Goal: Information Seeking & Learning: Learn about a topic

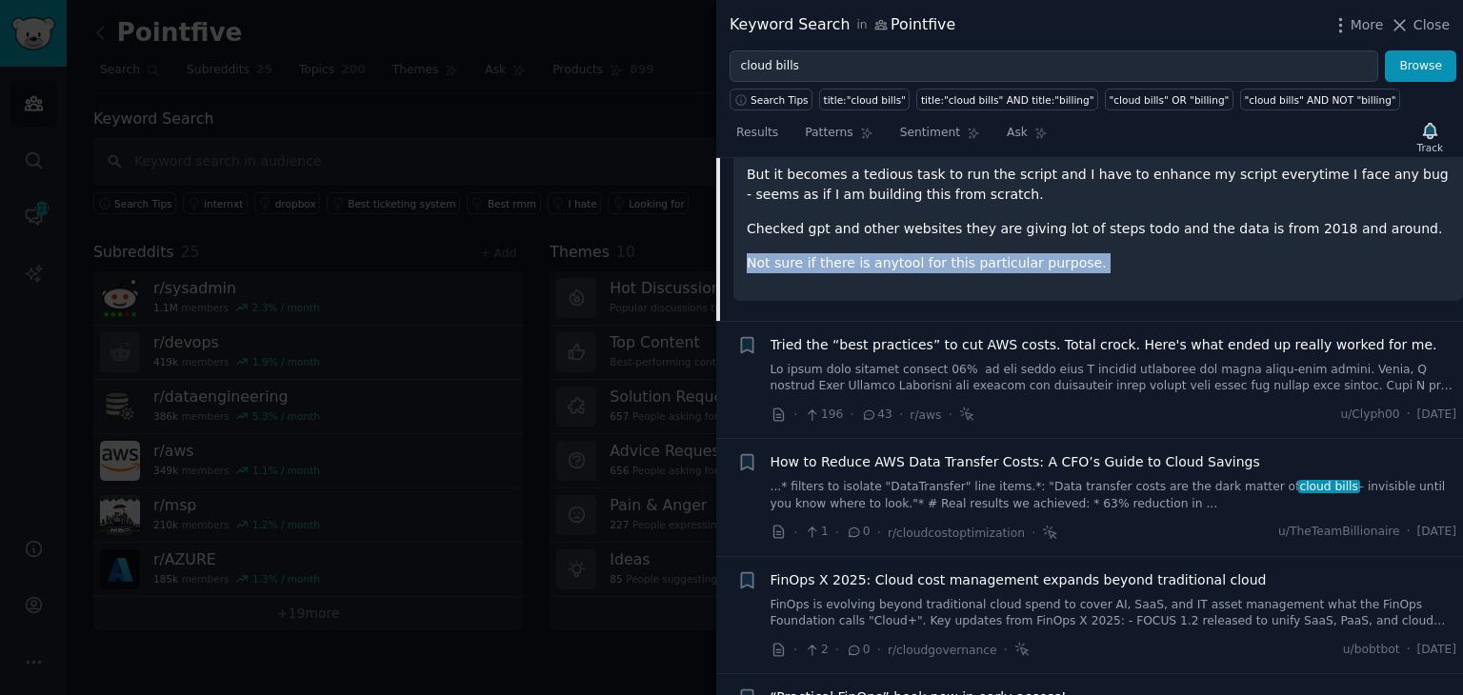
scroll to position [2011, 0]
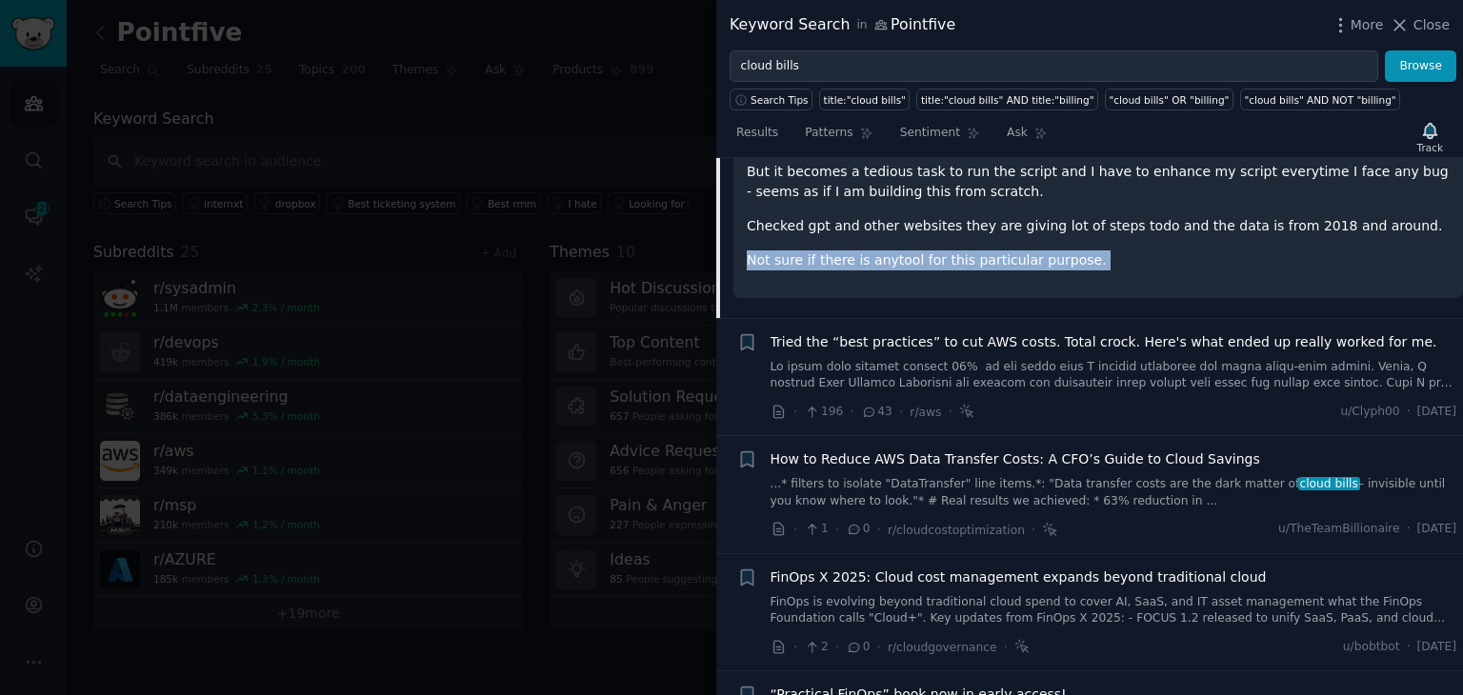
click at [1078, 476] on link "...* filters to isolate "DataTransfer" line items.*: "Data transfer costs are t…" at bounding box center [1114, 492] width 687 height 33
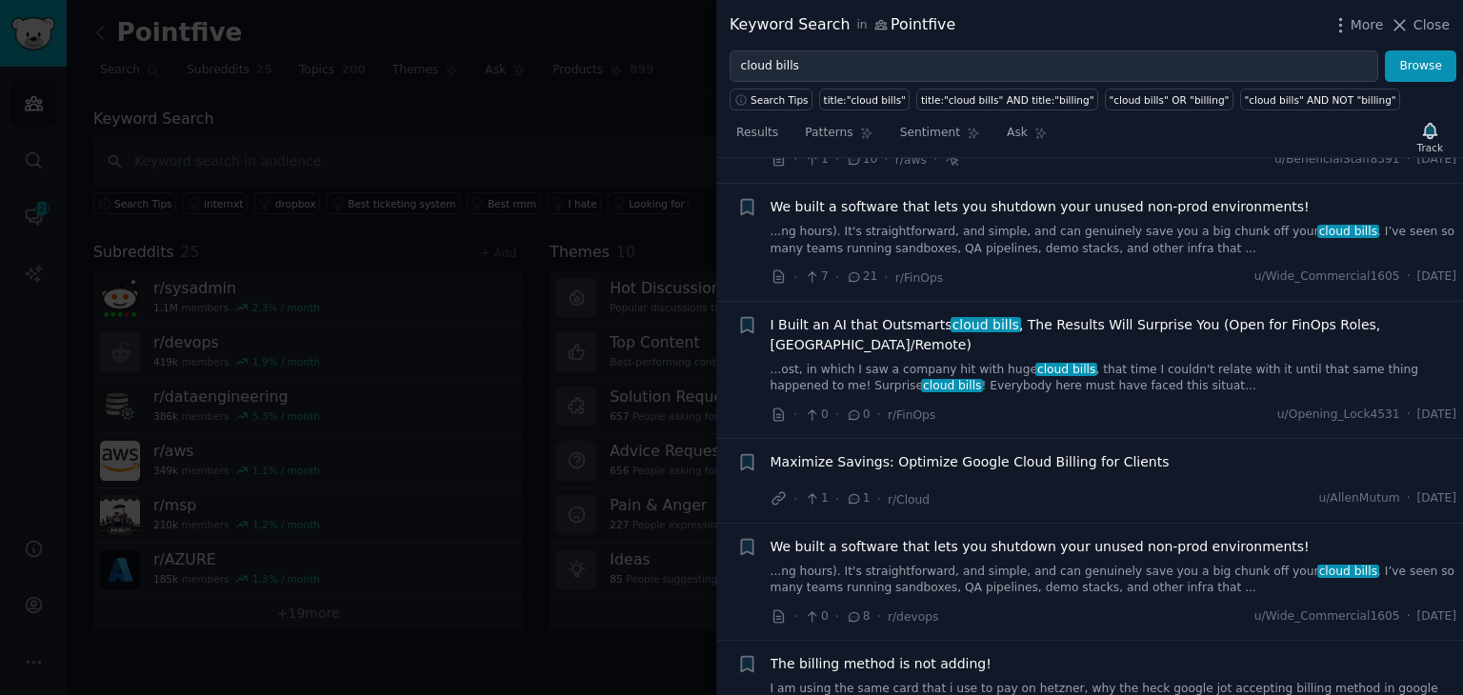
scroll to position [912, 0]
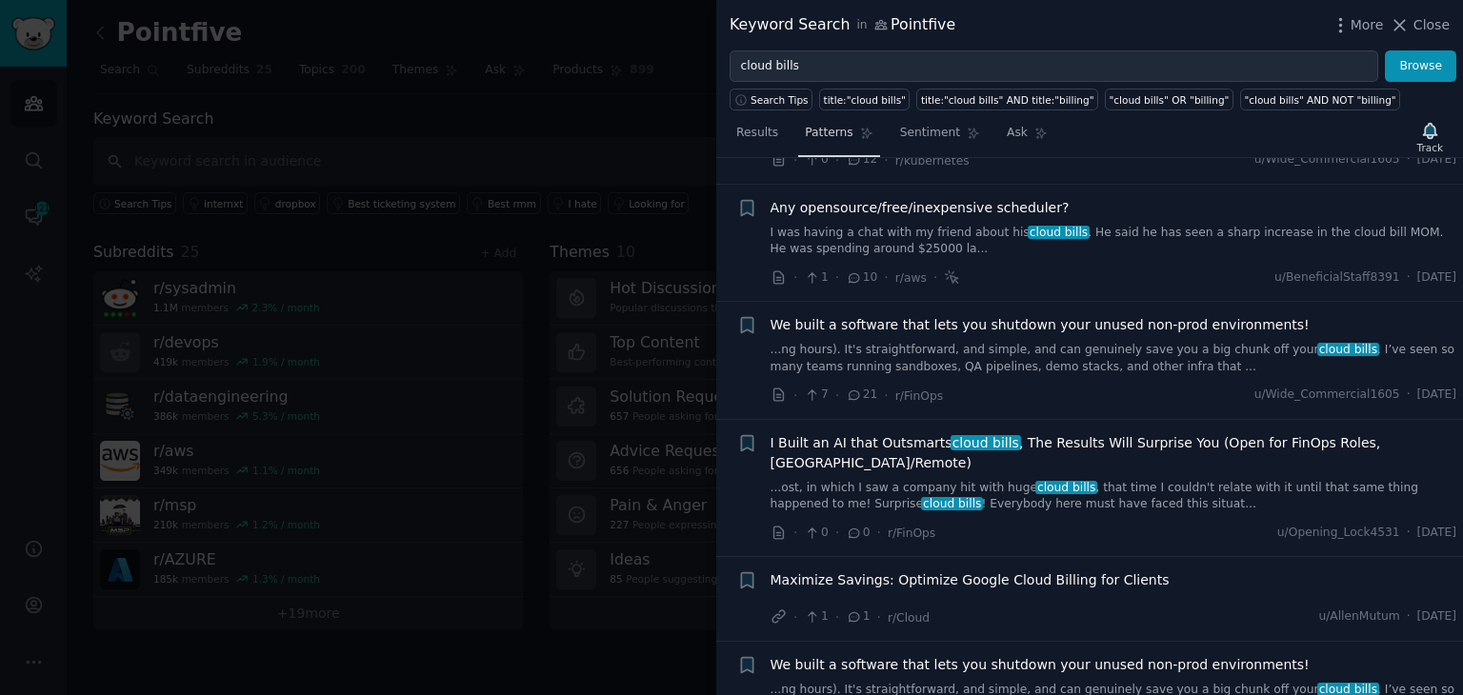
click at [835, 141] on link "Patterns" at bounding box center [838, 137] width 81 height 39
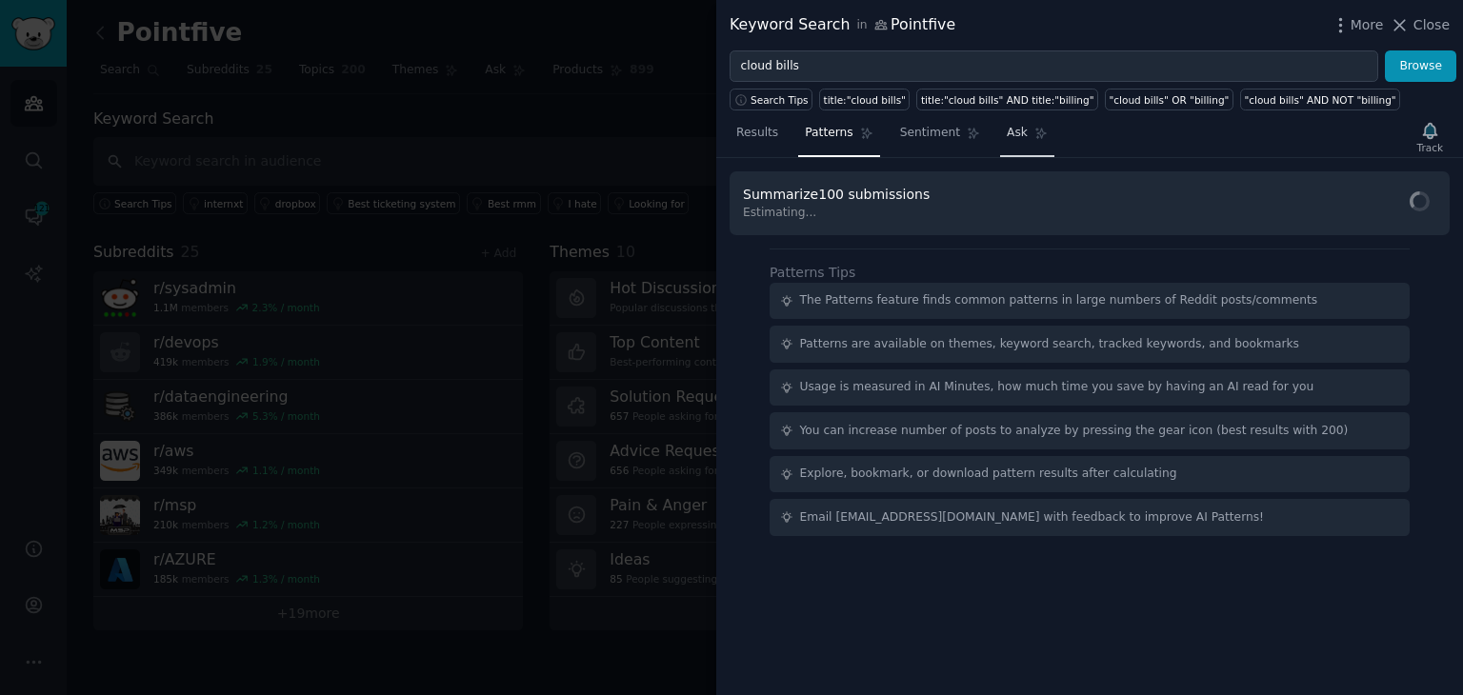
click at [1036, 129] on icon at bounding box center [1041, 134] width 10 height 10
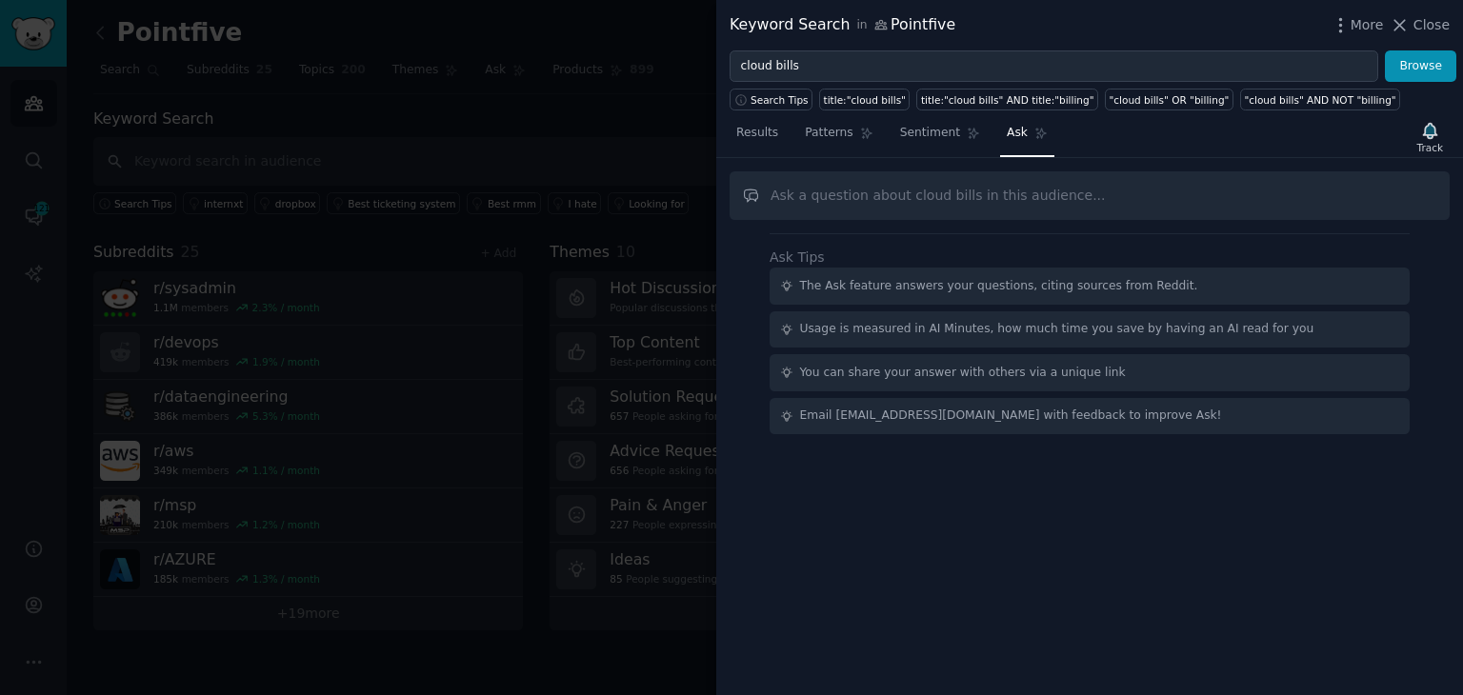
click at [767, 137] on span "Results" at bounding box center [757, 133] width 42 height 17
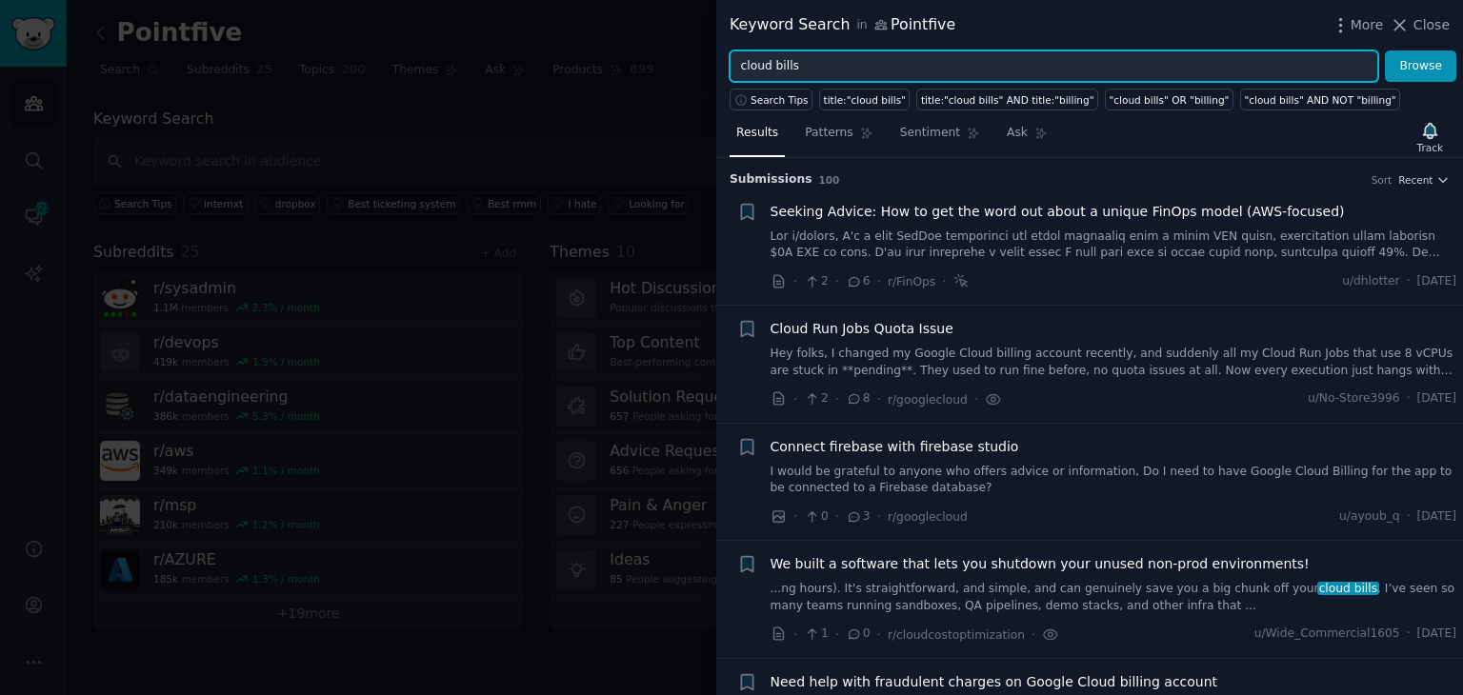
click at [812, 61] on input "cloud bills" at bounding box center [1054, 66] width 649 height 32
type input "cloud spend"
click at [1385, 50] on button "Browse" at bounding box center [1420, 66] width 71 height 32
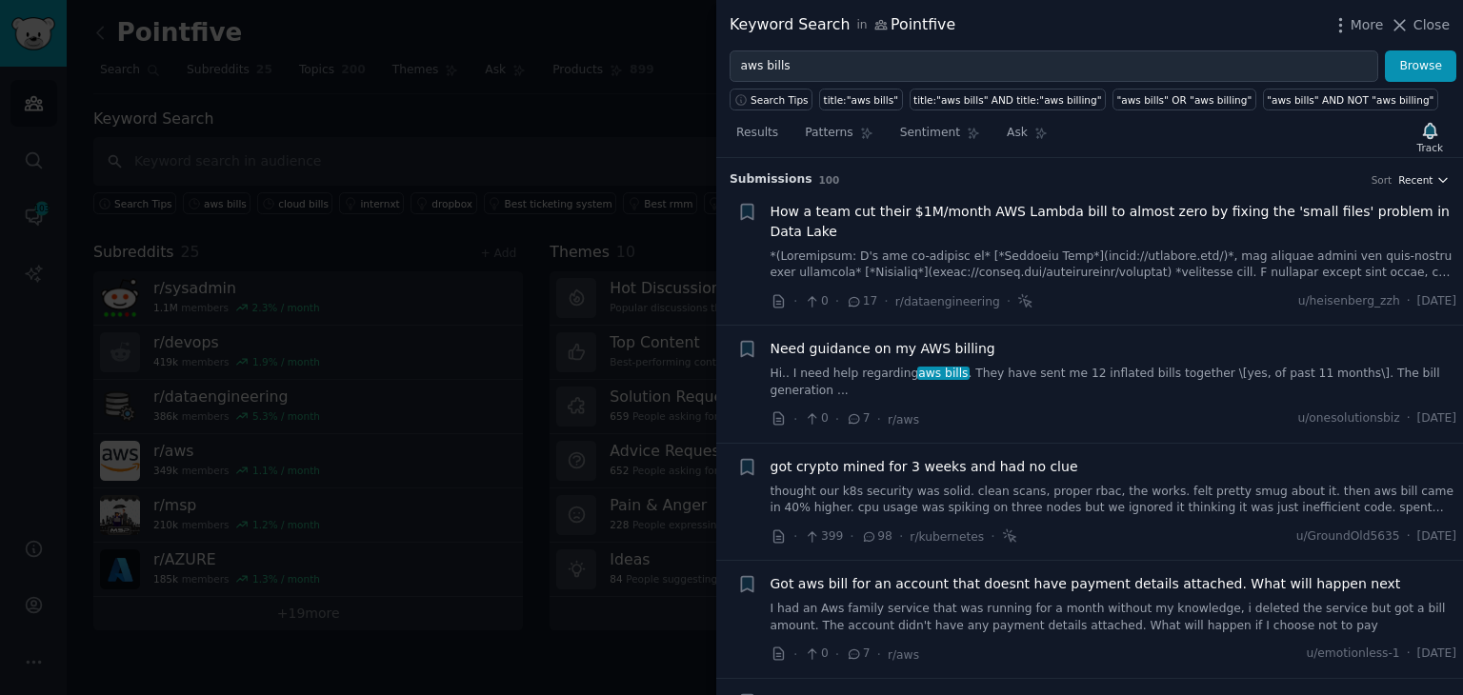
click at [1402, 178] on span "Recent" at bounding box center [1415, 179] width 34 height 13
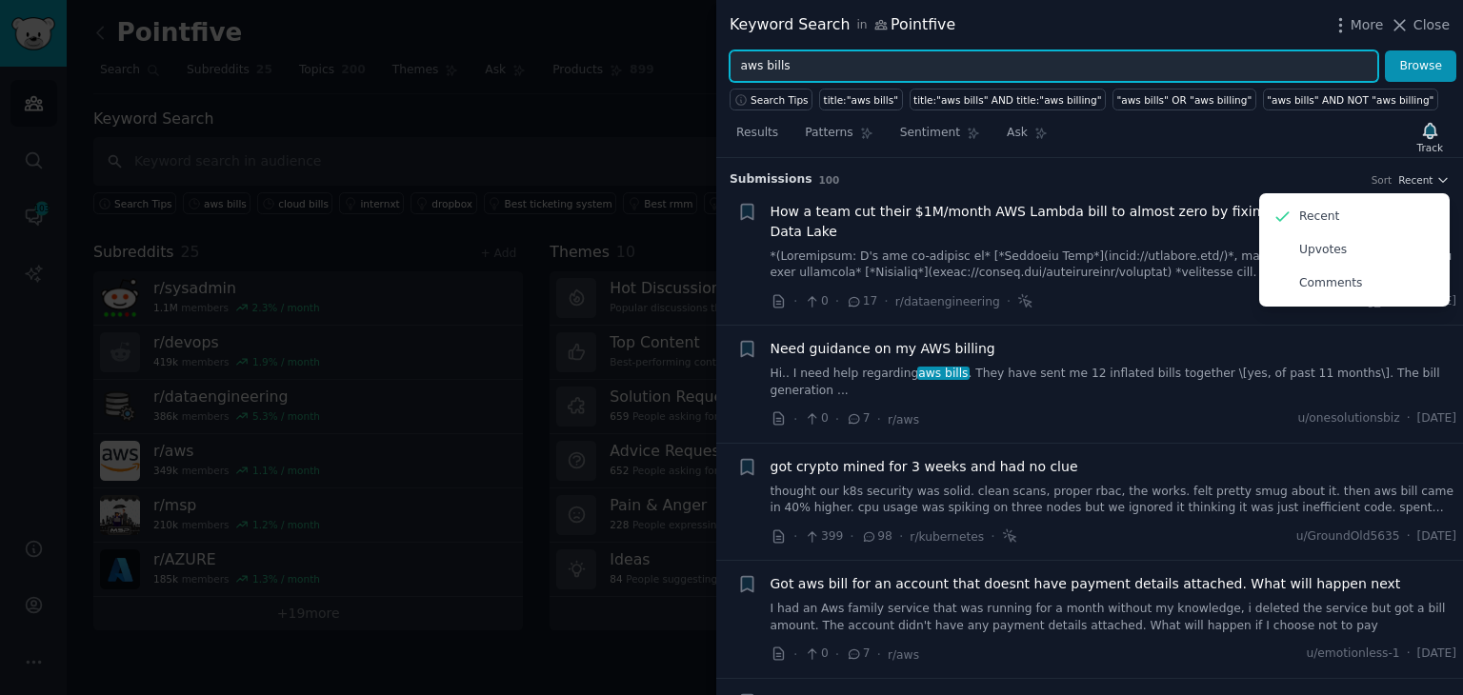
click at [772, 68] on input "aws bills" at bounding box center [1054, 66] width 649 height 32
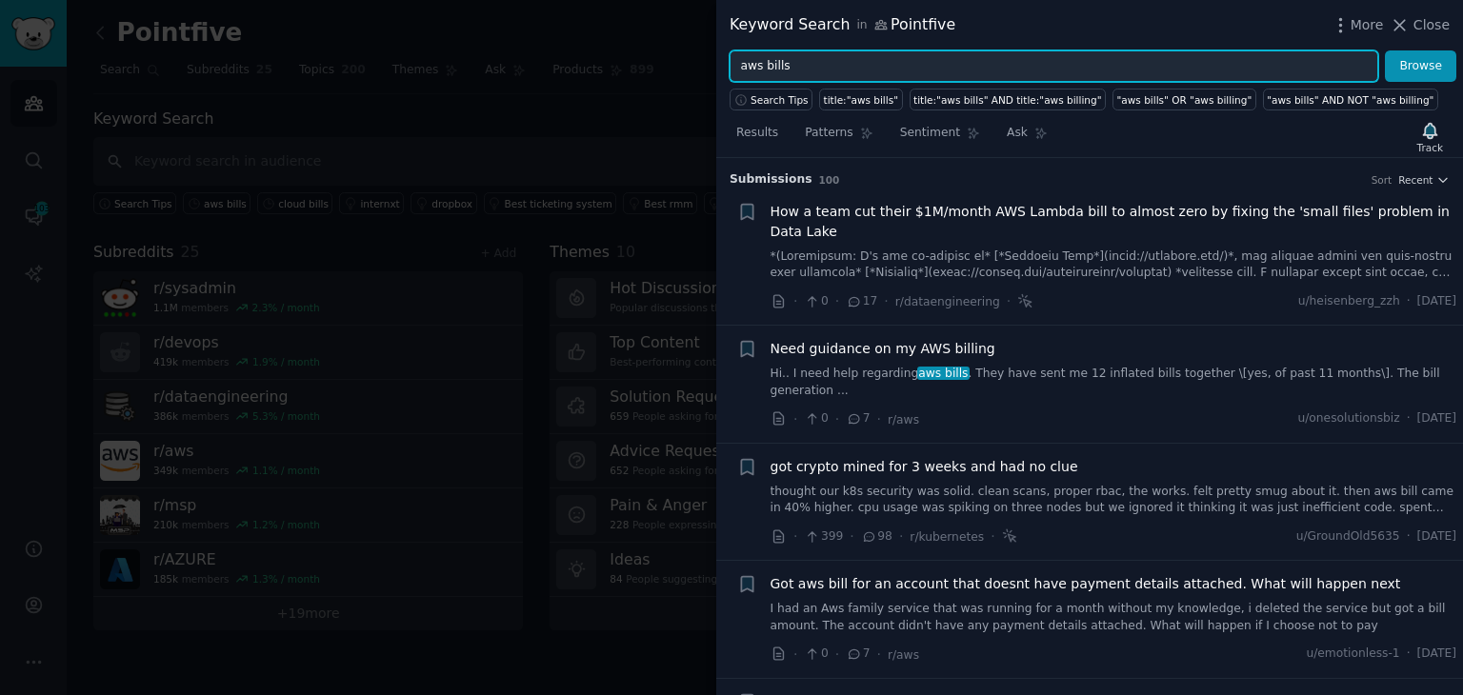
click at [772, 68] on input "aws bills" at bounding box center [1054, 66] width 649 height 32
type input "azure bills"
click at [1385, 50] on button "Browse" at bounding box center [1420, 66] width 71 height 32
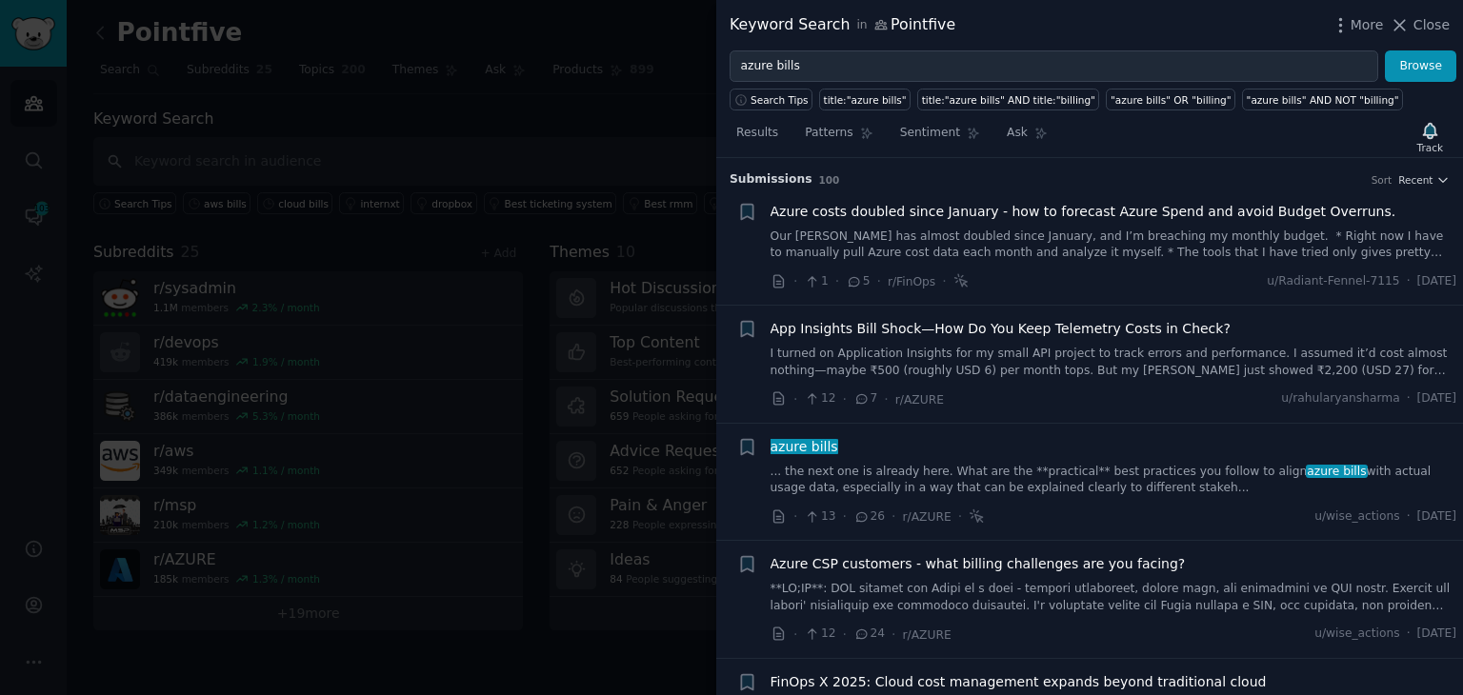
click at [926, 222] on div "Azure costs doubled since January - how to forecast Azure Spend and avoid Budge…" at bounding box center [1114, 232] width 687 height 60
click at [1001, 249] on link "Our Azure bill has almost doubled since January, and I’m breaching my monthly b…" at bounding box center [1114, 245] width 687 height 33
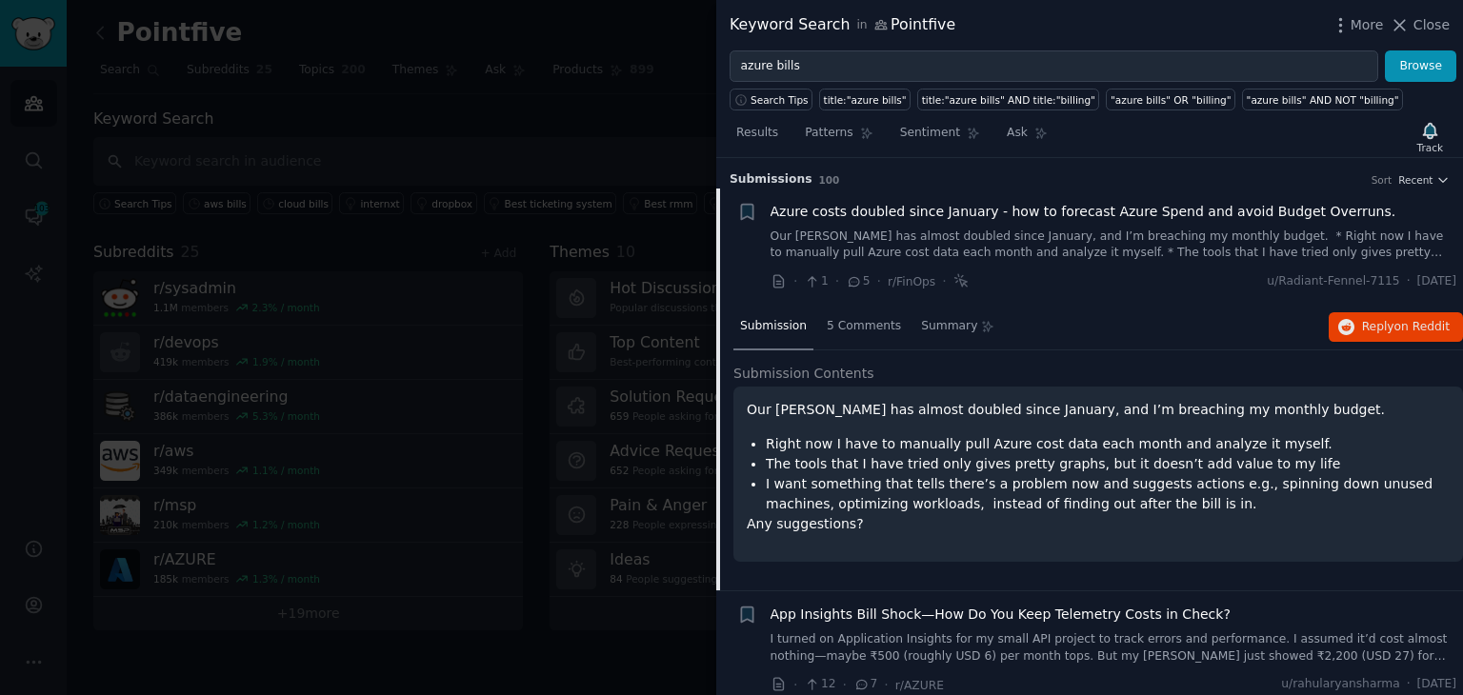
scroll to position [30, 0]
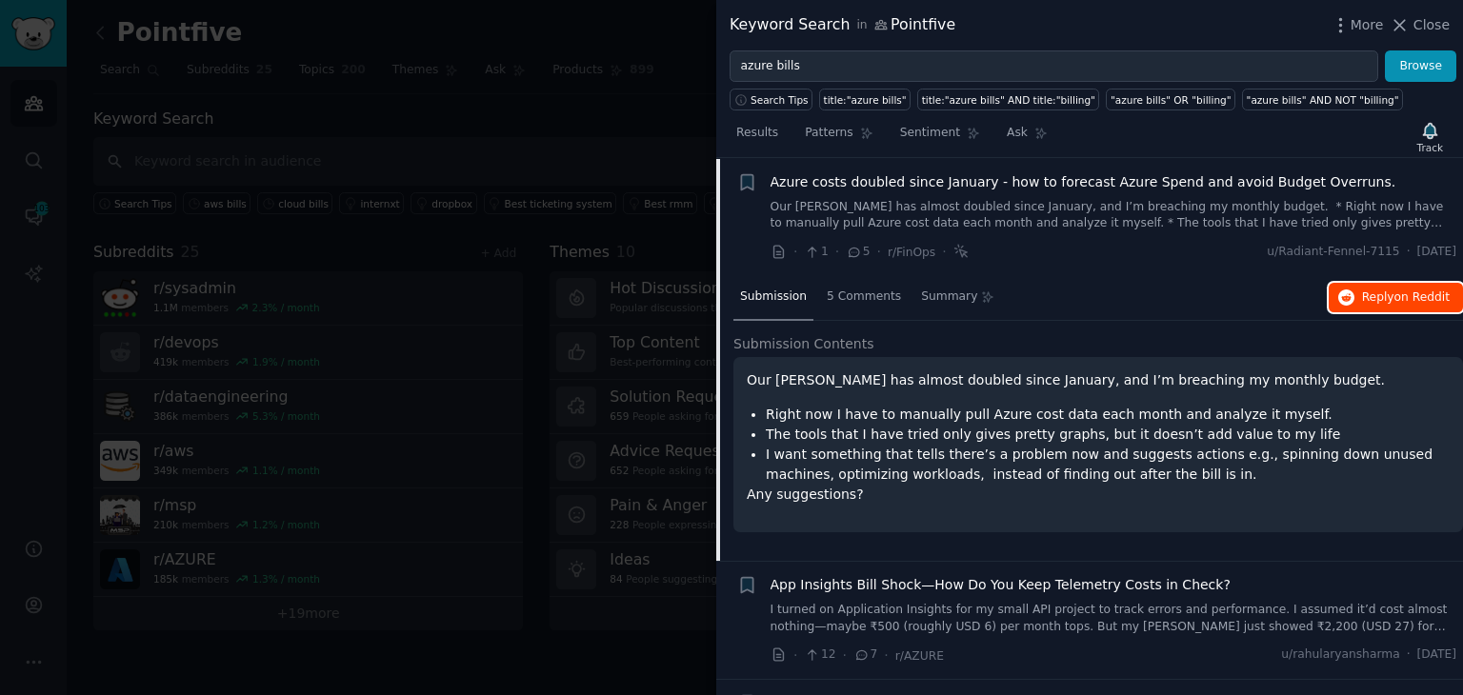
click at [1359, 308] on button "Reply on Reddit" at bounding box center [1396, 298] width 134 height 30
